Goal: Ask a question

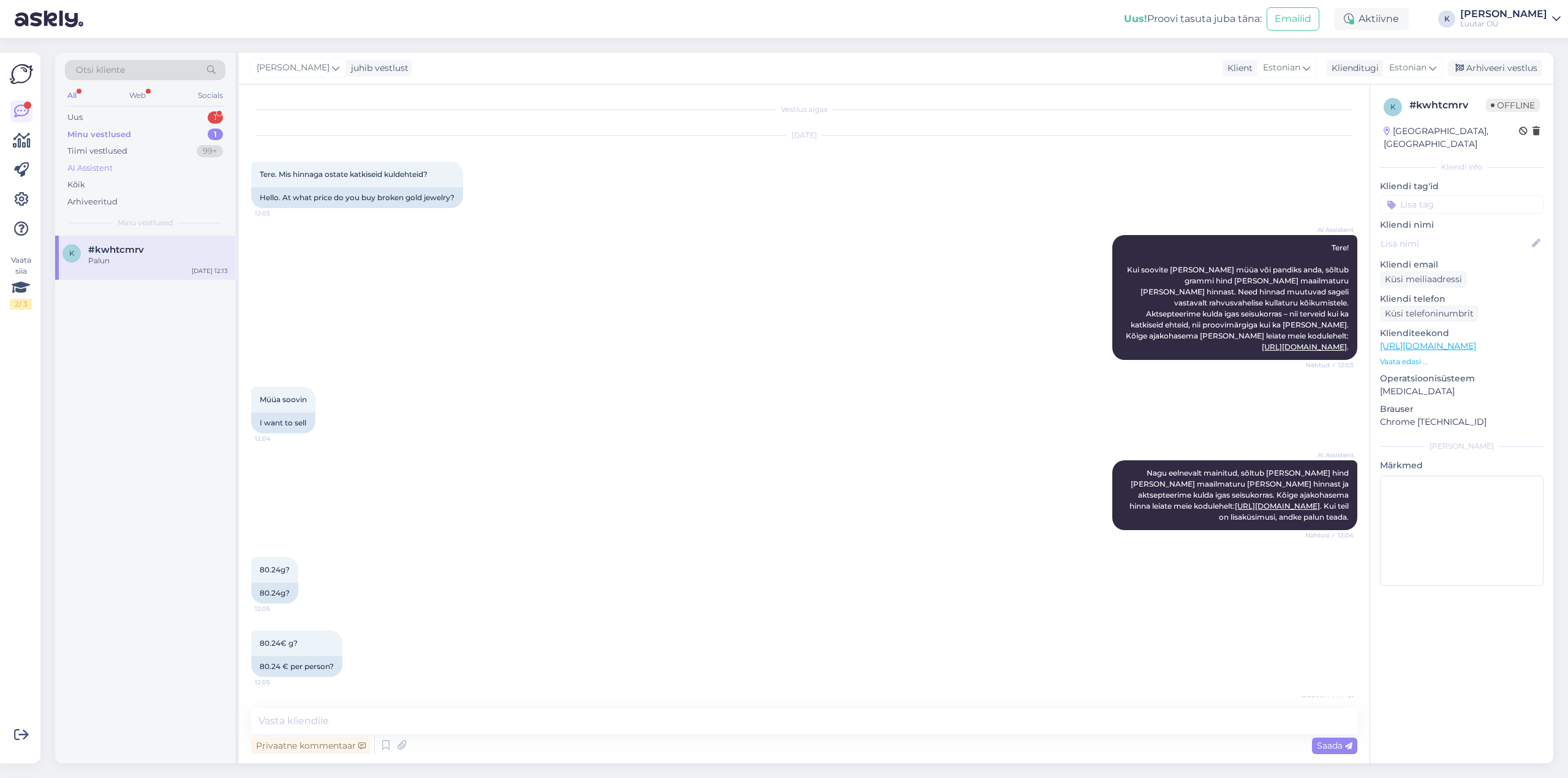
scroll to position [246, 0]
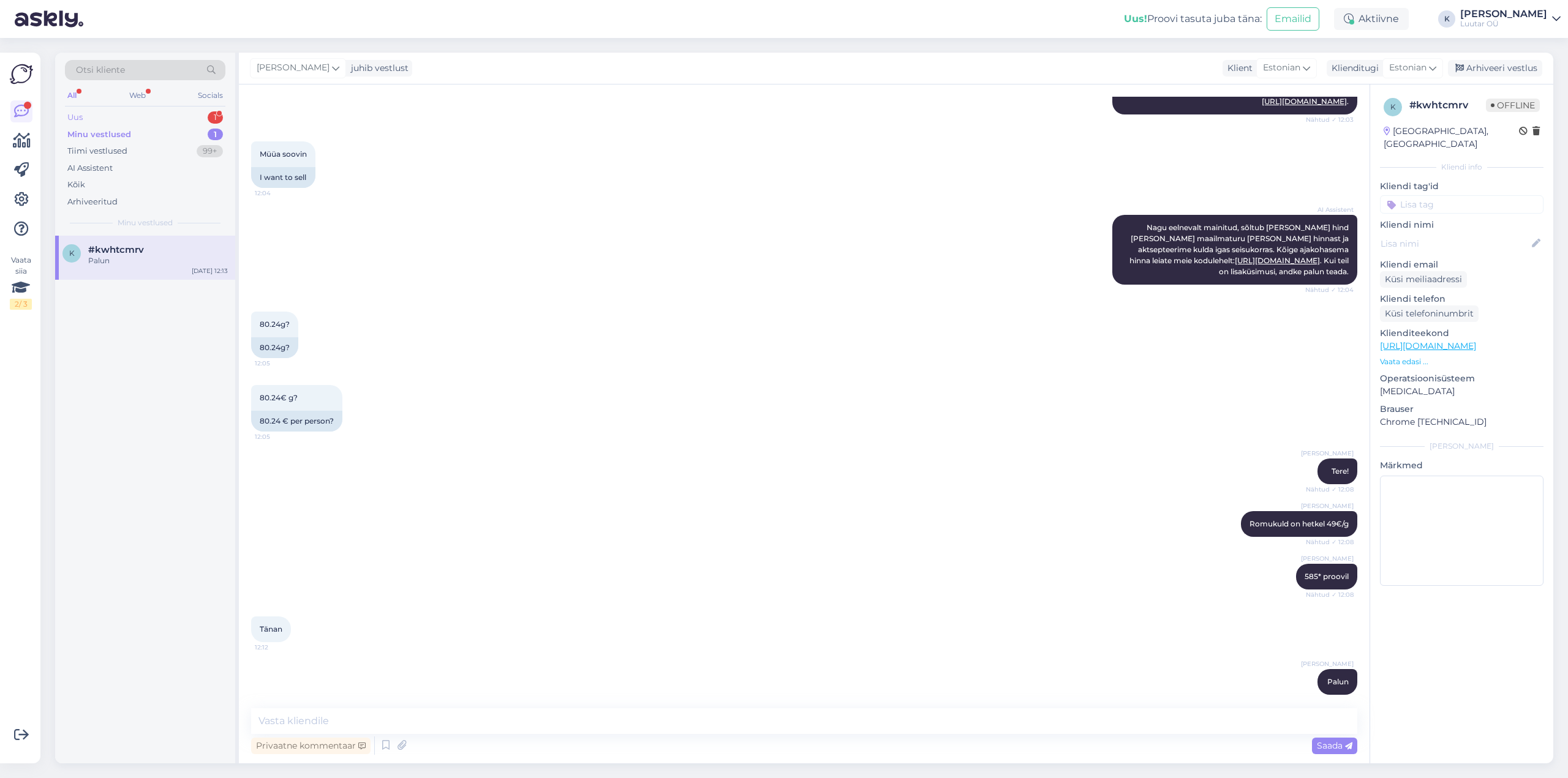
click at [72, 115] on div "Uus" at bounding box center [74, 118] width 15 height 12
click at [105, 261] on div "kas oleks võimalik saada telefon Xiaomi Redmi Note 14 5G 128GB hinnapakkumist(k…" at bounding box center [158, 266] width 140 height 22
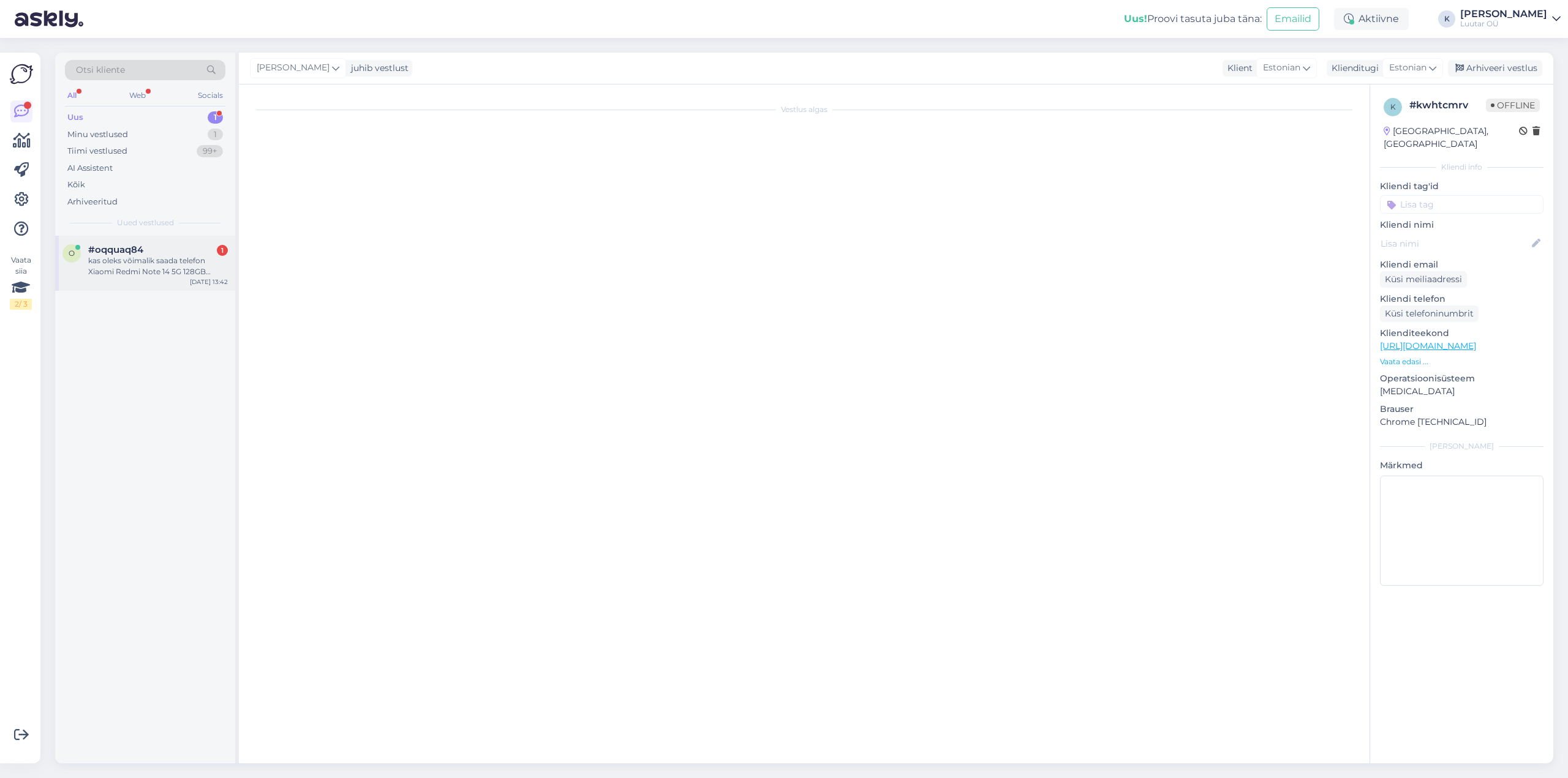
scroll to position [0, 0]
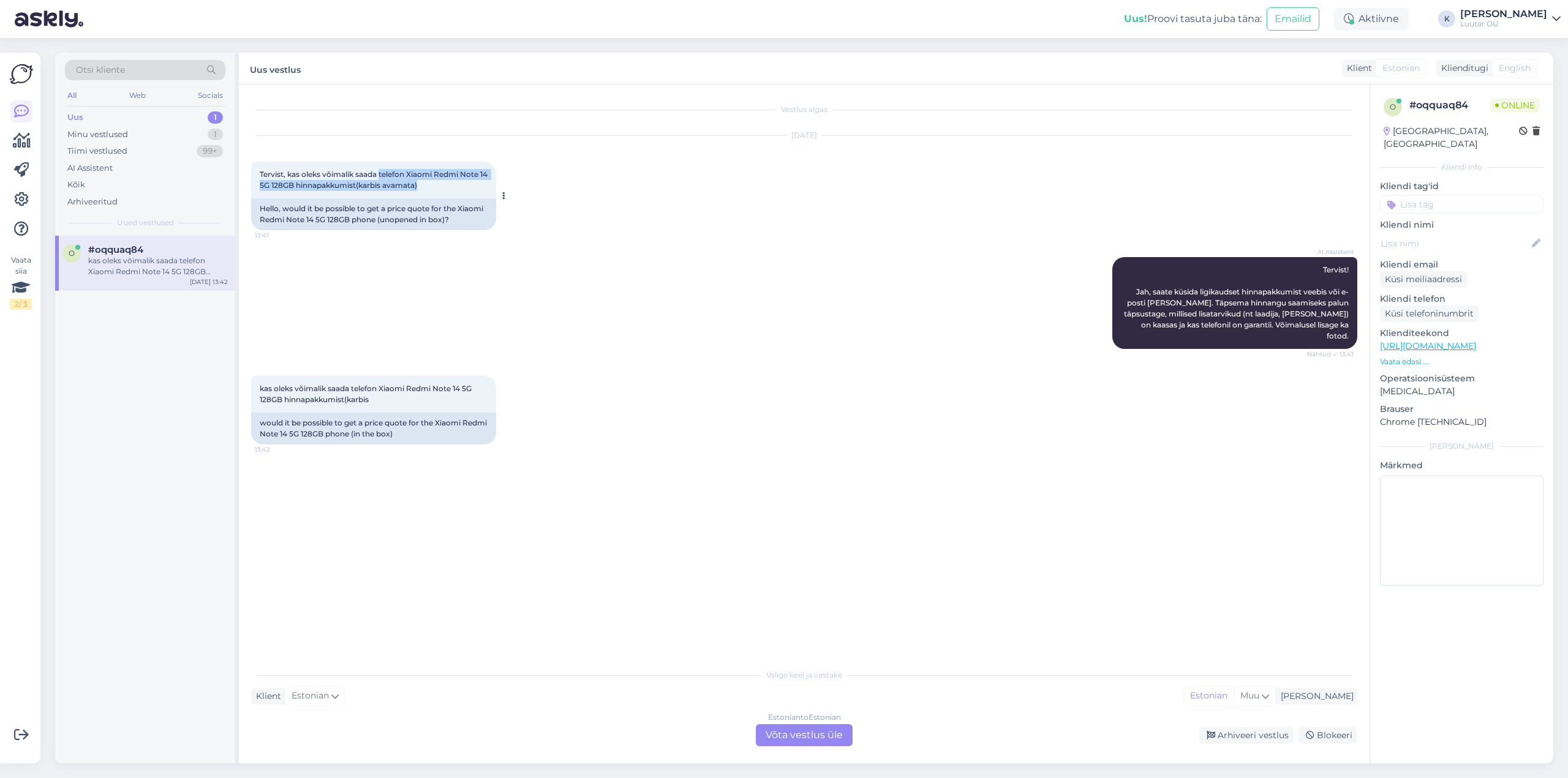
drag, startPoint x: 382, startPoint y: 172, endPoint x: 437, endPoint y: 184, distance: 56.3
click at [437, 184] on div "Tervist, kas oleks võimalik saada telefon Xiaomi Redmi Note 14 5G 128GB hinnapa…" at bounding box center [373, 180] width 245 height 37
copy span "telefon Xiaomi Redmi Note 14 5G 128GB hinnapakkumist(karbis avamata)"
click at [738, 492] on div "Vestlus algas [DATE] Tervist, kas oleks võimalik saada telefon Xiaomi Redmi Not…" at bounding box center [809, 374] width 1117 height 555
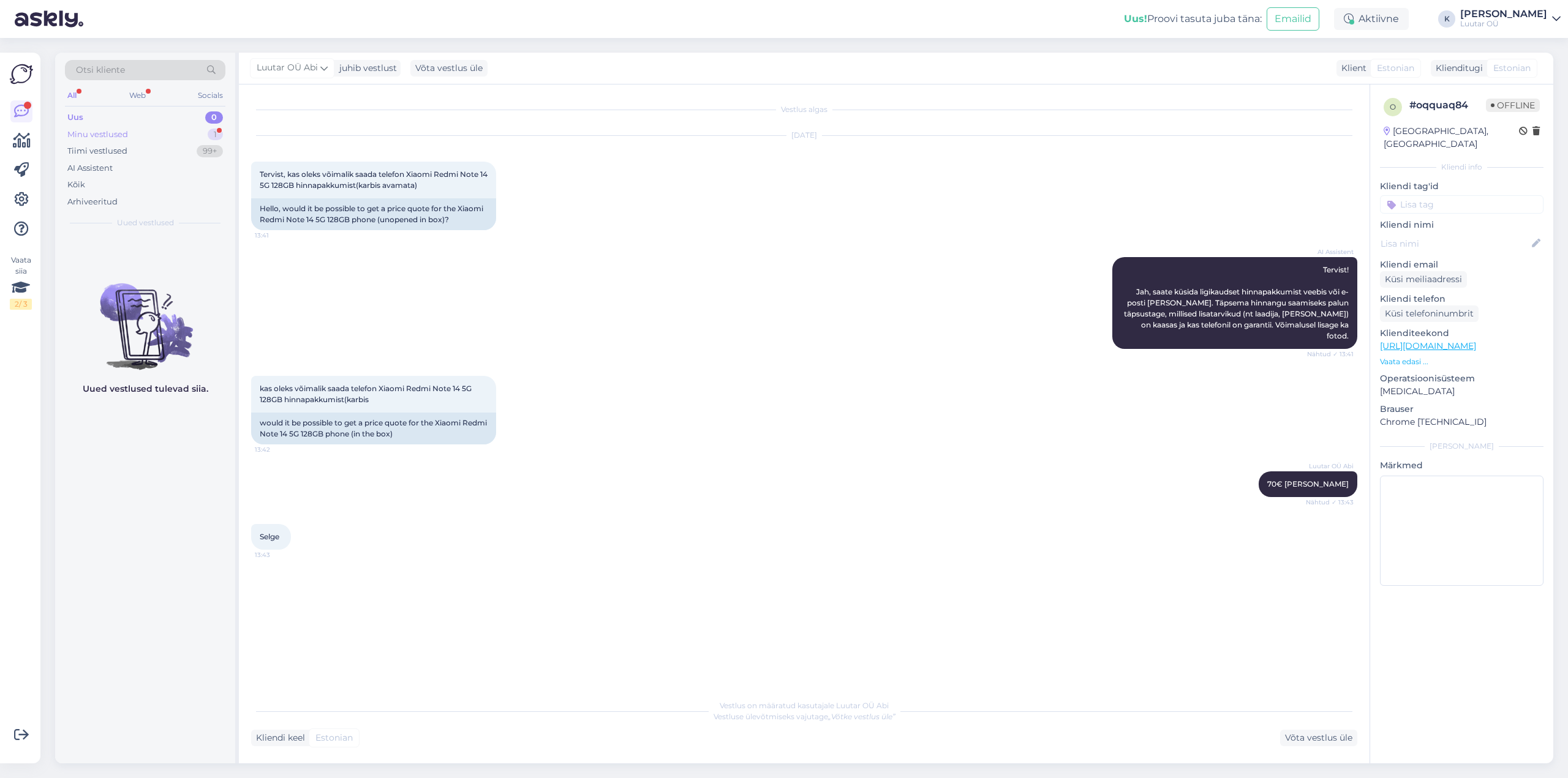
click at [96, 132] on div "Minu vestlused" at bounding box center [97, 134] width 61 height 12
click at [93, 254] on span "#kwhtcmrv" at bounding box center [116, 249] width 56 height 11
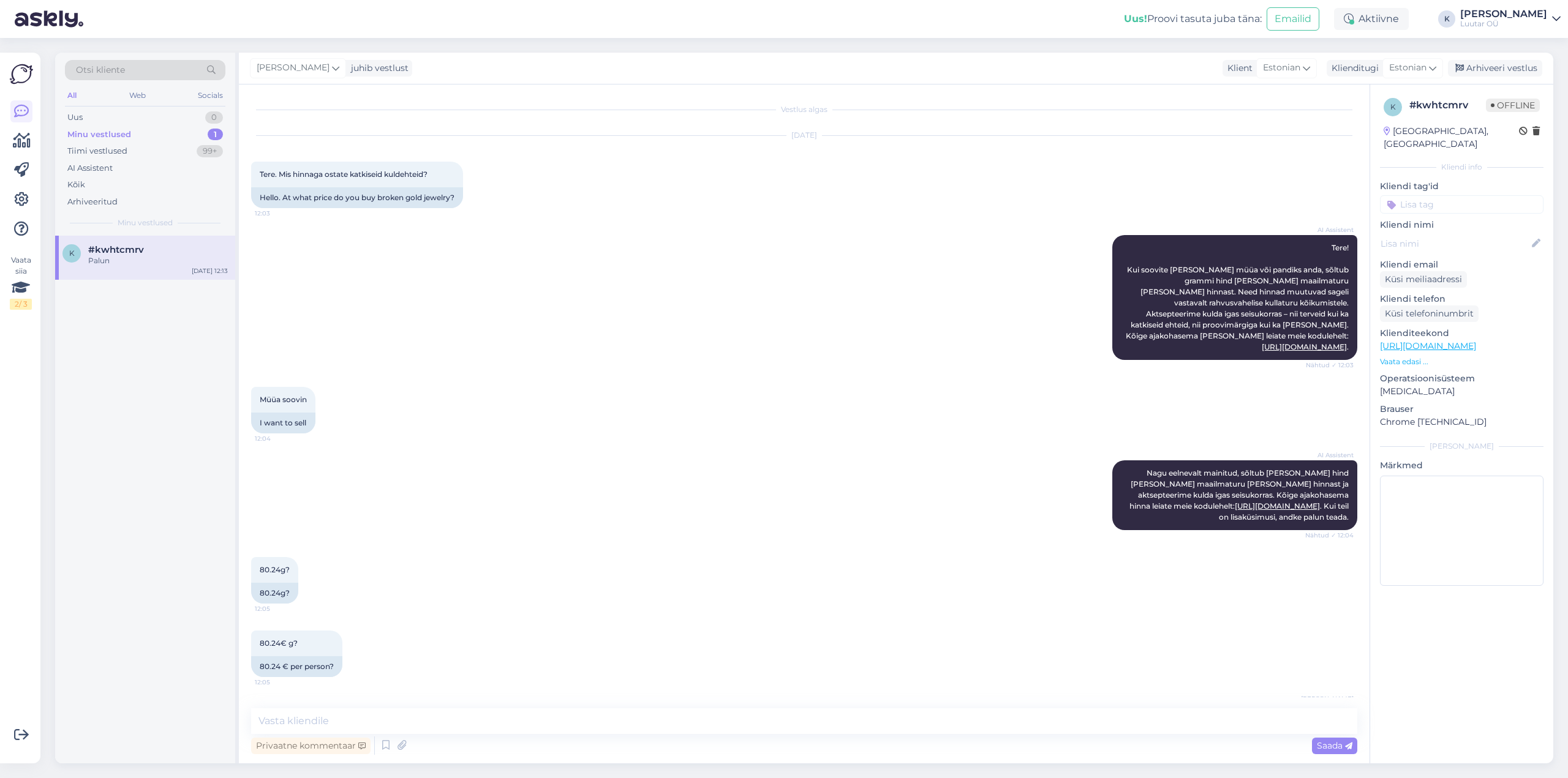
scroll to position [246, 0]
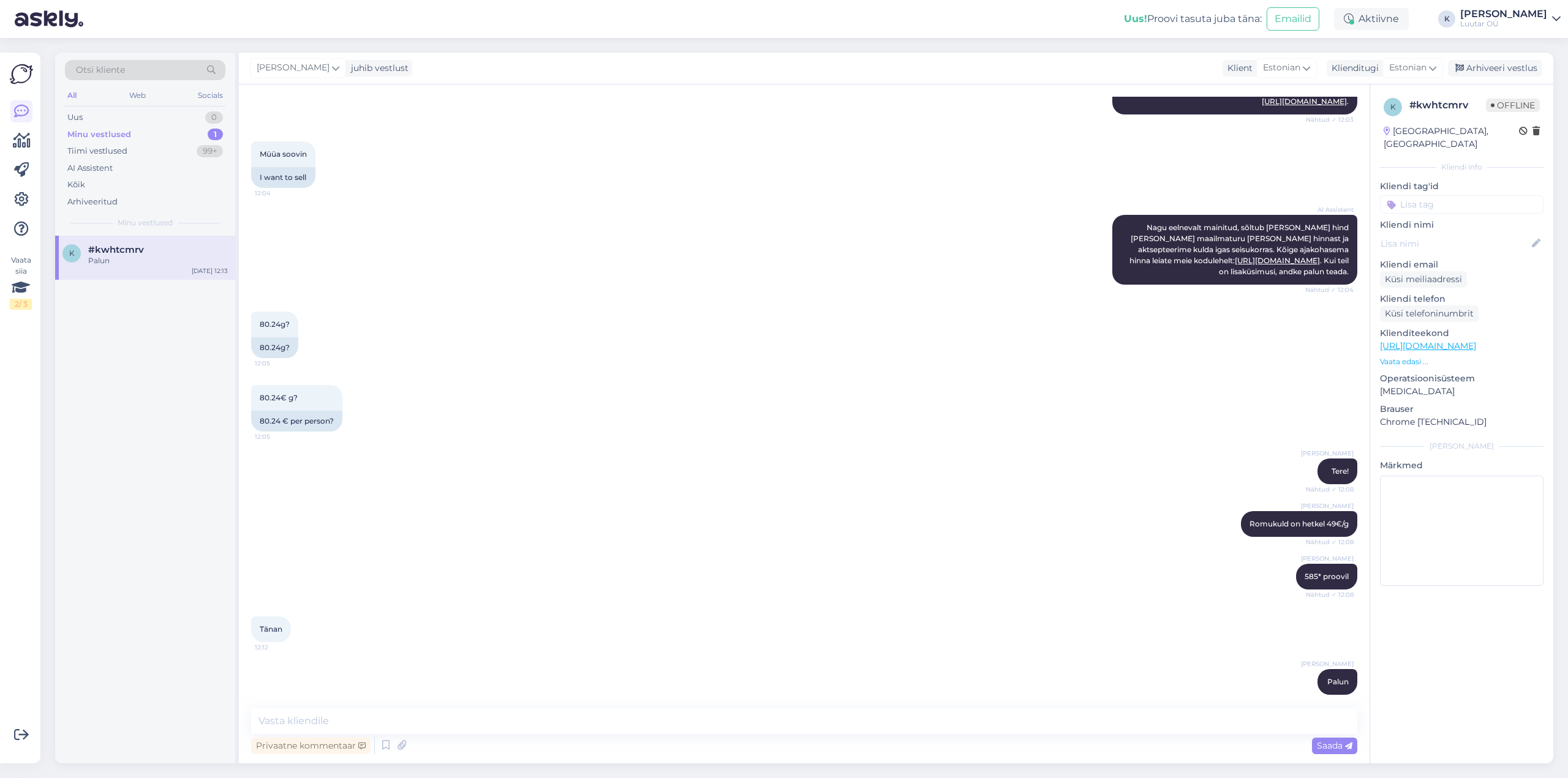
click at [1540, 18] on div "[PERSON_NAME]" at bounding box center [1503, 13] width 87 height 10
click at [1434, 103] on div "Logi välja" at bounding box center [1451, 104] width 218 height 22
